Goal: Information Seeking & Learning: Learn about a topic

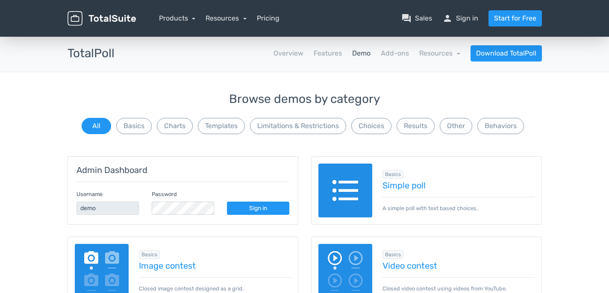
click at [255, 207] on link "Sign in" at bounding box center [258, 208] width 62 height 13
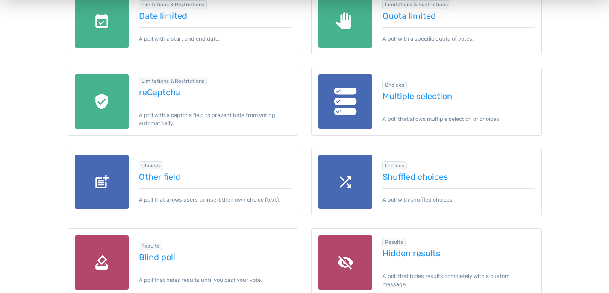
scroll to position [838, 0]
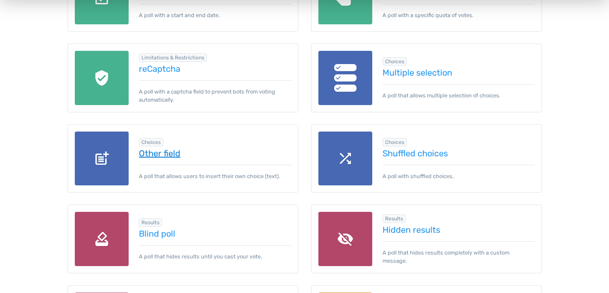
click at [177, 154] on link "Other field" at bounding box center [215, 153] width 152 height 9
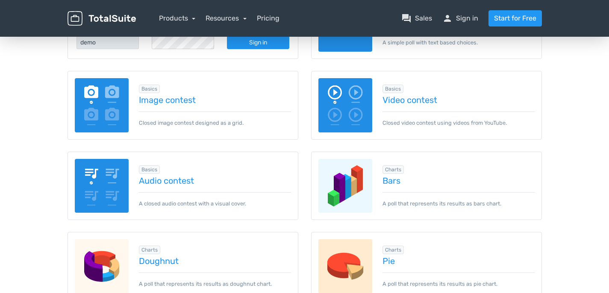
scroll to position [164, 0]
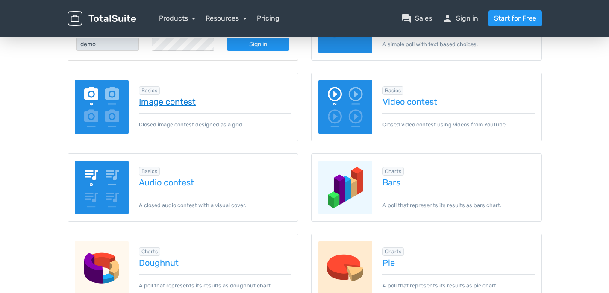
click at [182, 99] on link "Image contest" at bounding box center [215, 101] width 152 height 9
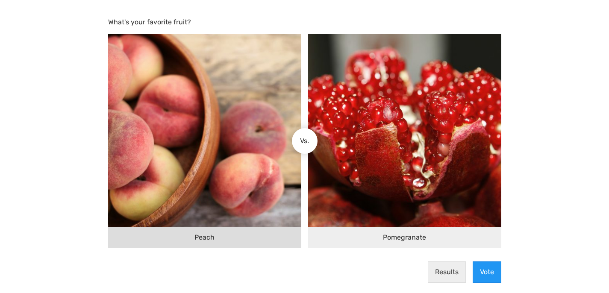
click at [253, 237] on div "Peach" at bounding box center [204, 237] width 193 height 21
click at [298, 141] on input "Peach" at bounding box center [298, 141] width 0 height 0
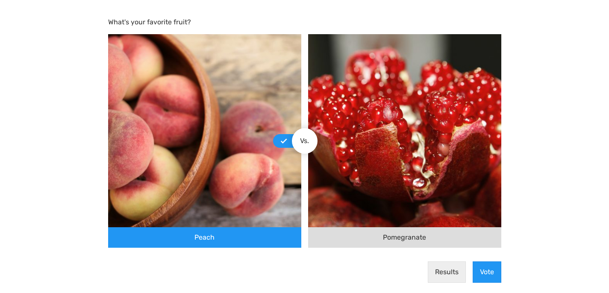
click at [361, 239] on div "Pomegranate" at bounding box center [404, 237] width 193 height 21
click at [312, 141] on input "Pomegranate" at bounding box center [312, 141] width 0 height 0
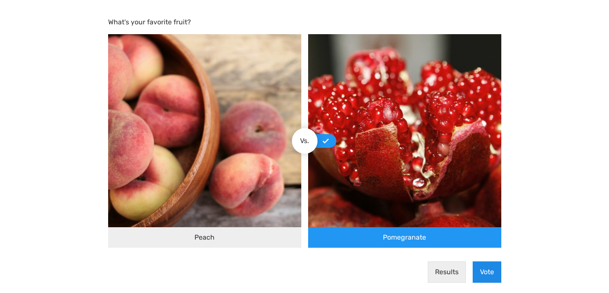
click at [485, 265] on button "Vote" at bounding box center [487, 272] width 29 height 21
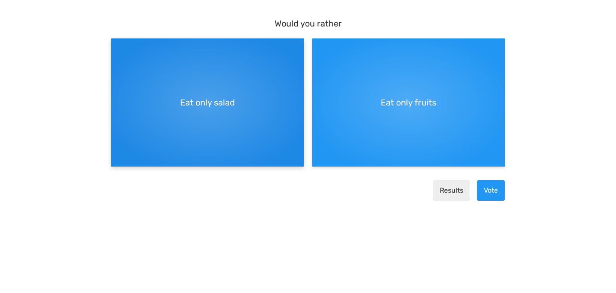
click at [221, 100] on span "Eat only salad" at bounding box center [207, 102] width 55 height 13
click at [117, 48] on input "Eat only salad" at bounding box center [114, 46] width 6 height 6
radio input "true"
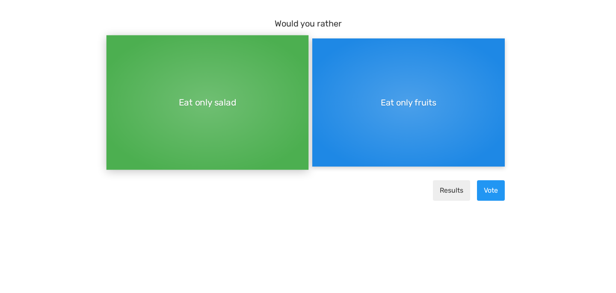
click at [481, 126] on div "Eat only fruits" at bounding box center [408, 102] width 192 height 128
click at [318, 48] on input "Eat only fruits" at bounding box center [315, 46] width 6 height 6
radio input "true"
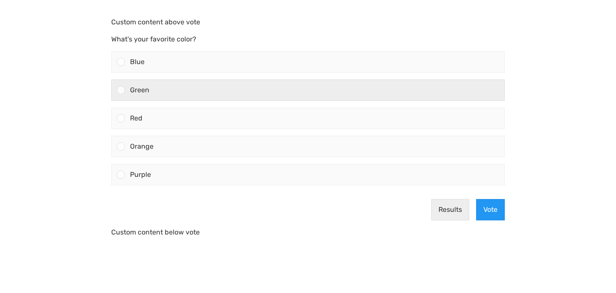
click at [125, 86] on div "Green" at bounding box center [314, 90] width 379 height 21
click at [121, 90] on input "Green" at bounding box center [121, 90] width 0 height 0
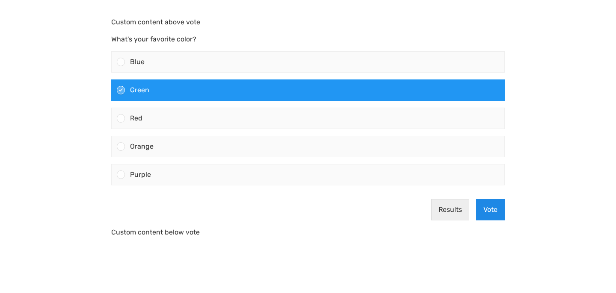
click at [482, 204] on button "Vote" at bounding box center [490, 209] width 29 height 21
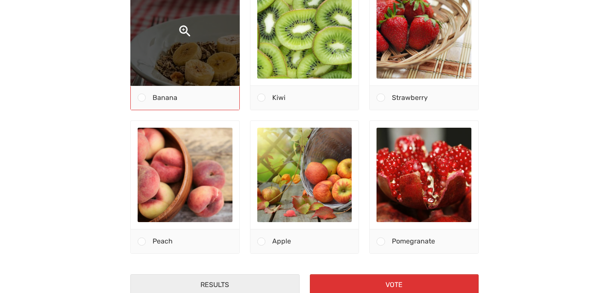
scroll to position [91, 0]
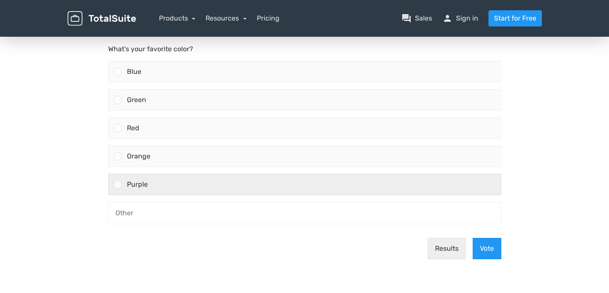
scroll to position [138, 0]
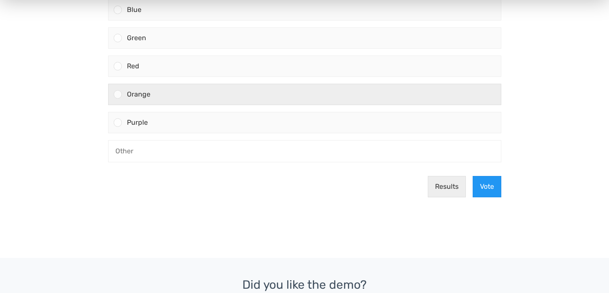
click at [180, 104] on div "Orange" at bounding box center [311, 94] width 379 height 21
click at [118, 94] on input "Orange" at bounding box center [118, 94] width 0 height 0
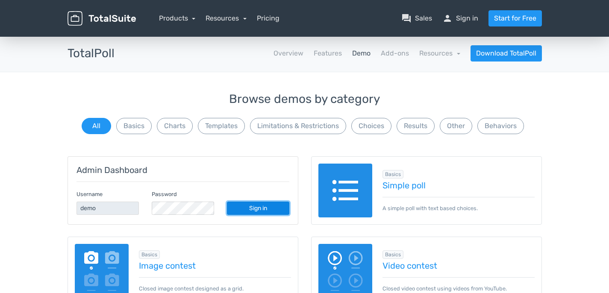
click at [250, 209] on link "Sign in" at bounding box center [258, 208] width 62 height 13
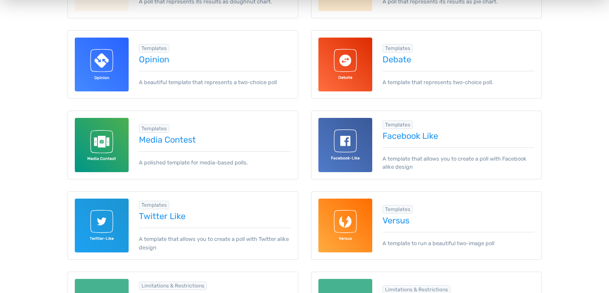
scroll to position [531, 0]
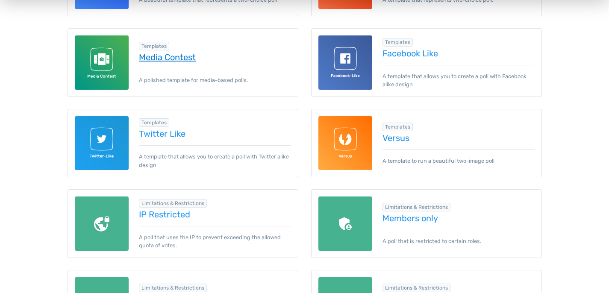
click at [186, 58] on link "Media Contest" at bounding box center [215, 57] width 152 height 9
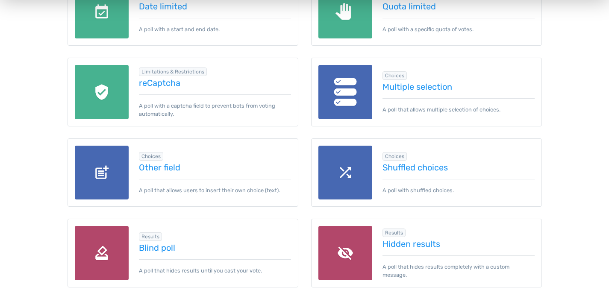
scroll to position [841, 0]
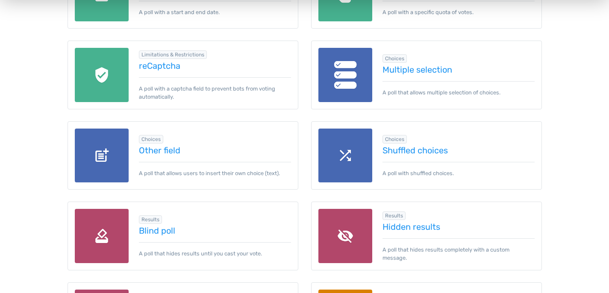
click at [170, 157] on div "Choices Other field A poll that allows users to insert their own choice (text)." at bounding box center [210, 156] width 162 height 44
click at [171, 154] on link "Other field" at bounding box center [215, 150] width 152 height 9
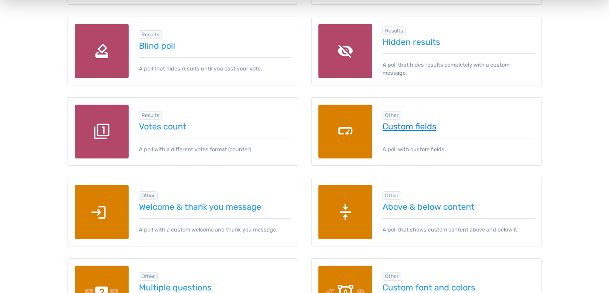
click at [431, 129] on link "Custom fields" at bounding box center [459, 126] width 152 height 9
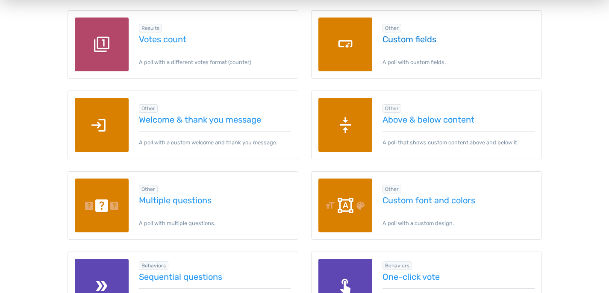
scroll to position [1115, 0]
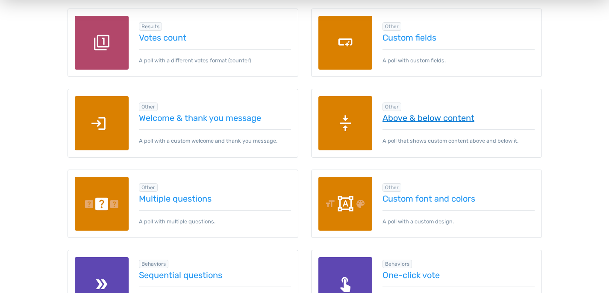
click at [432, 117] on link "Above & below content" at bounding box center [459, 117] width 152 height 9
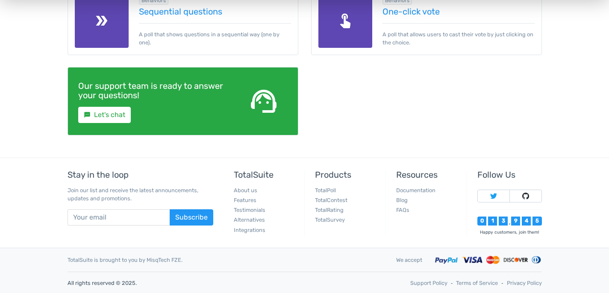
scroll to position [1380, 0]
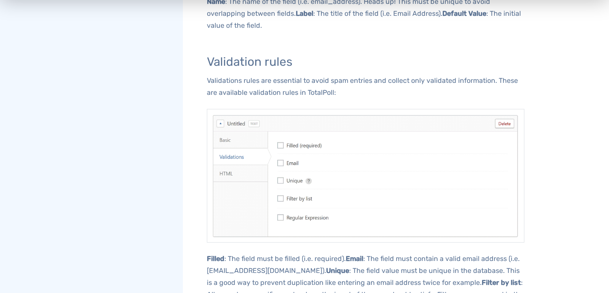
scroll to position [645, 0]
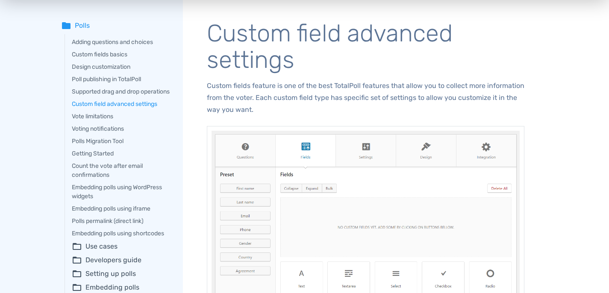
scroll to position [40, 0]
click at [99, 251] on summary "folder_open Use cases" at bounding box center [121, 245] width 99 height 10
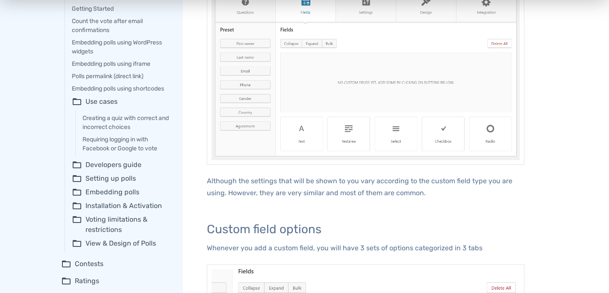
scroll to position [236, 0]
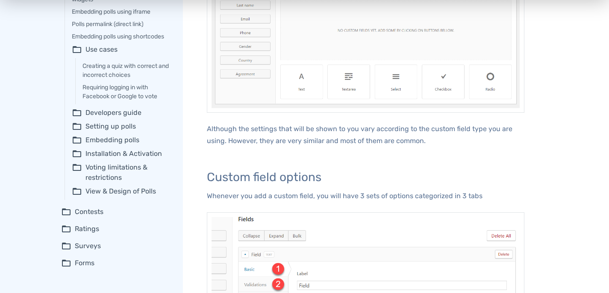
click at [81, 234] on summary "folder_open Ratings" at bounding box center [116, 229] width 110 height 10
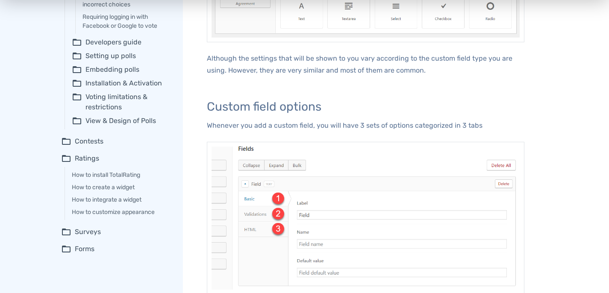
scroll to position [308, 0]
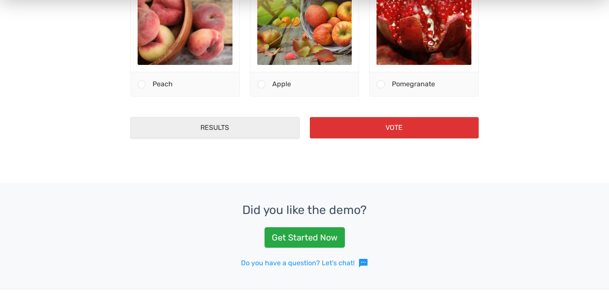
scroll to position [356, 0]
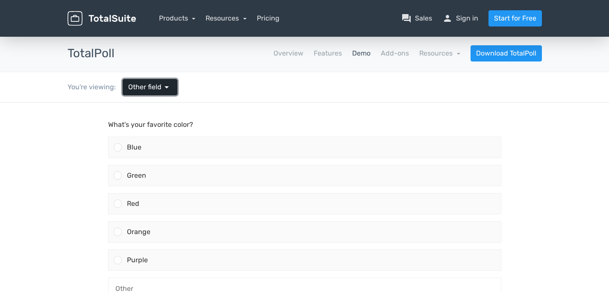
click at [148, 88] on span "Other field" at bounding box center [144, 87] width 33 height 10
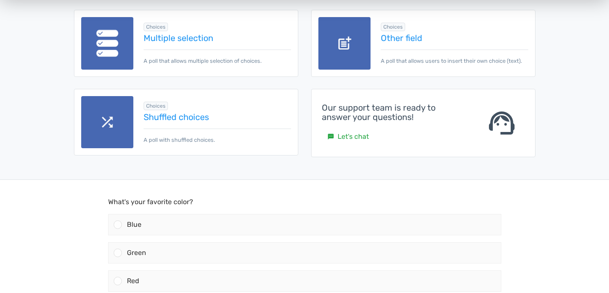
scroll to position [85, 0]
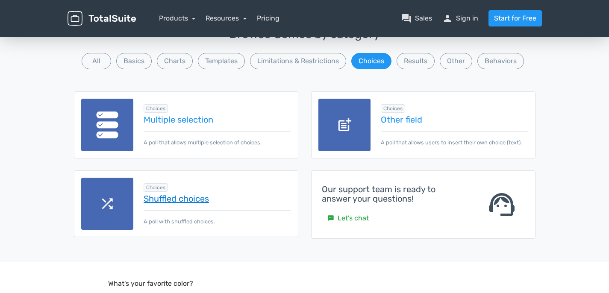
click at [174, 201] on link "Shuffled choices" at bounding box center [217, 198] width 147 height 9
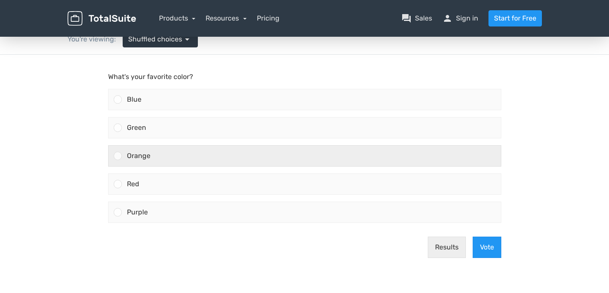
scroll to position [132, 0]
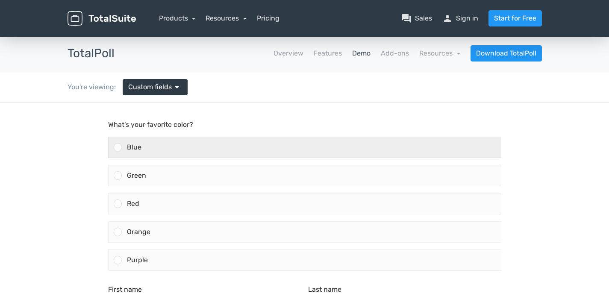
click at [177, 147] on div "Blue" at bounding box center [311, 147] width 379 height 21
click at [118, 148] on input "Blue" at bounding box center [118, 148] width 0 height 0
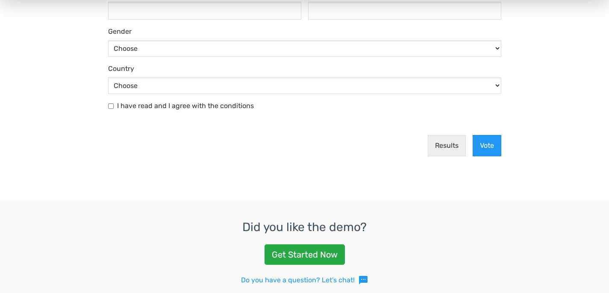
scroll to position [339, 0]
